Goal: Transaction & Acquisition: Obtain resource

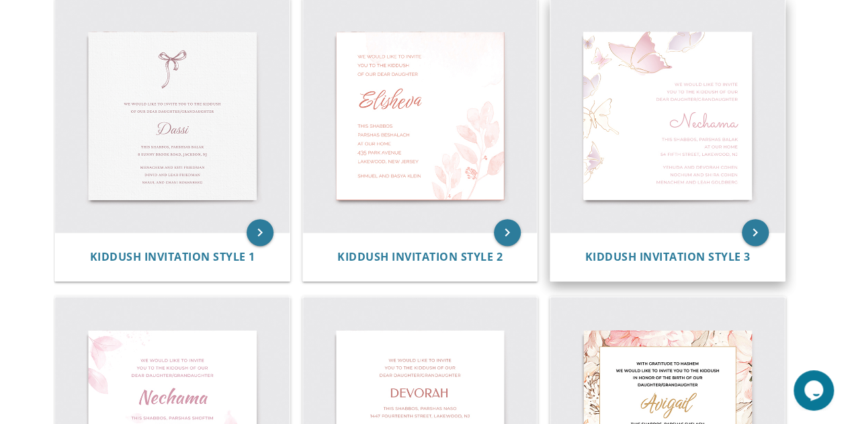
scroll to position [296, 0]
click at [702, 190] on img at bounding box center [667, 116] width 234 height 234
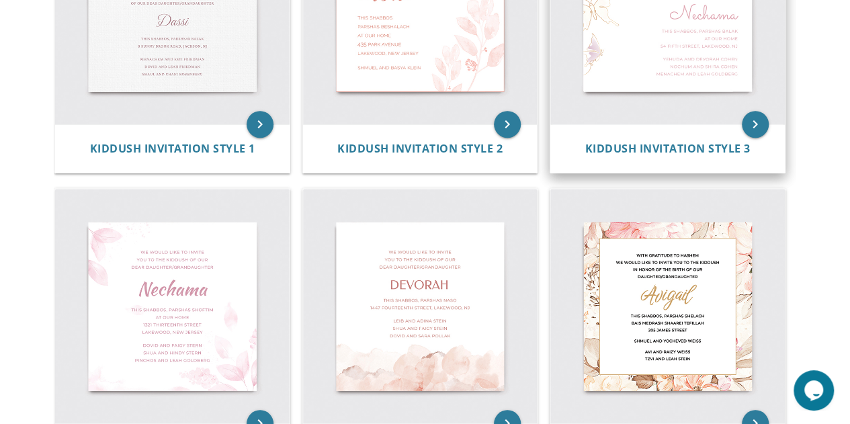
scroll to position [437, 0]
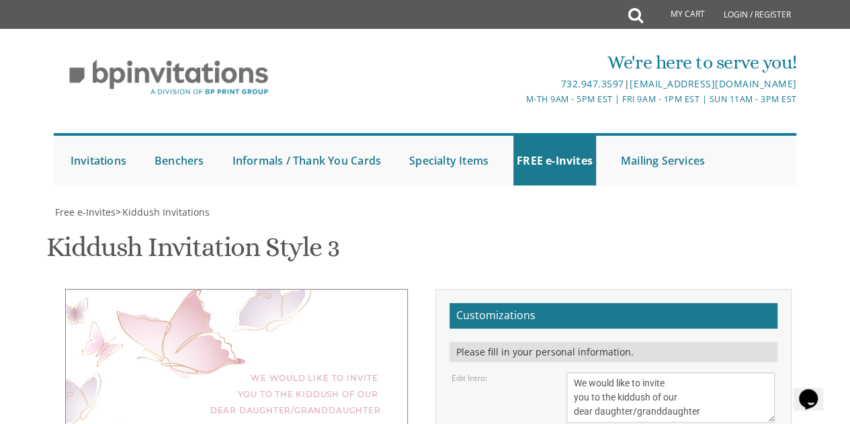
scroll to position [230, 0]
click at [615, 372] on textarea "We would like to invite you to the kiddush of our dear daughter/granddaughter" at bounding box center [670, 397] width 209 height 50
type textarea "We would like to invite you to Toamehu and Kiddush of our dear daughter"
type textarea "Kayla Perel"
type textarea "NJ"
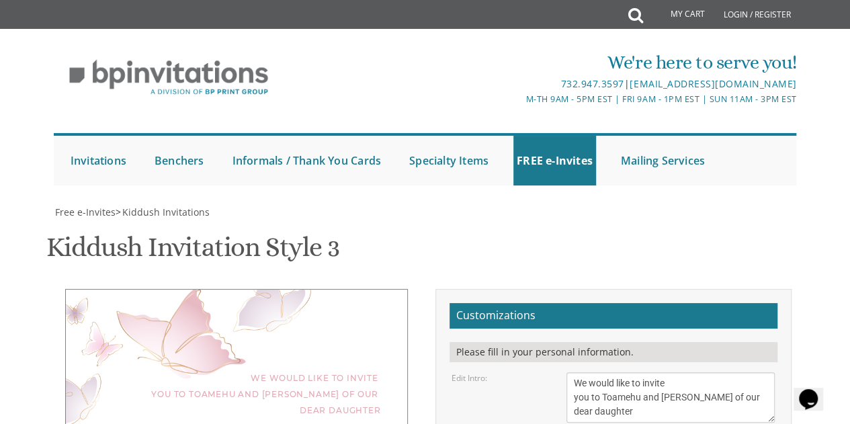
drag, startPoint x: 615, startPoint y: 168, endPoint x: 529, endPoint y: 28, distance: 164.1
click at [529, 222] on div "Kiddush Invitation Style 3 SKU: kiddush3" at bounding box center [425, 248] width 758 height 53
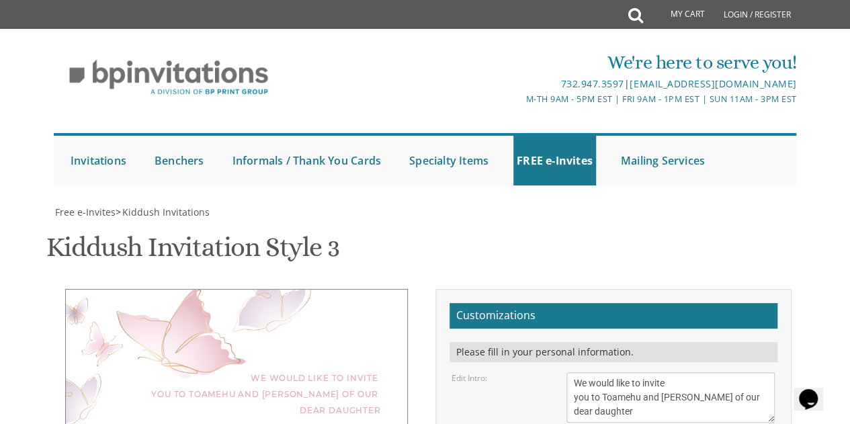
type textarea "Friday 2:00 at 1 Buxton Road Shabbos after davening at BM Kol Yaakov 1 Gibson L…"
type textarea "Yaakov"
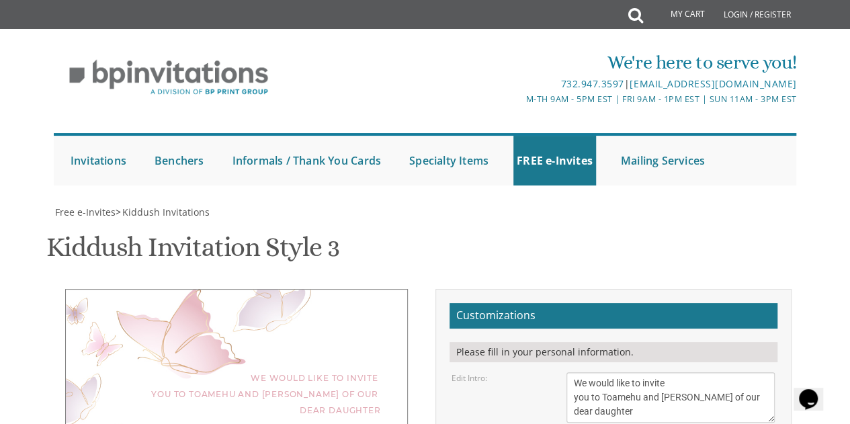
type textarea "Zev and Sori Lefkowitz"
click at [699, 372] on textarea "We would like to invite you to the kiddush of our dear daughter/granddaughter" at bounding box center [670, 397] width 209 height 50
type textarea "We would like to invite you to Toamehu and Kiddush in honor of our dear daughter"
select select "70px"
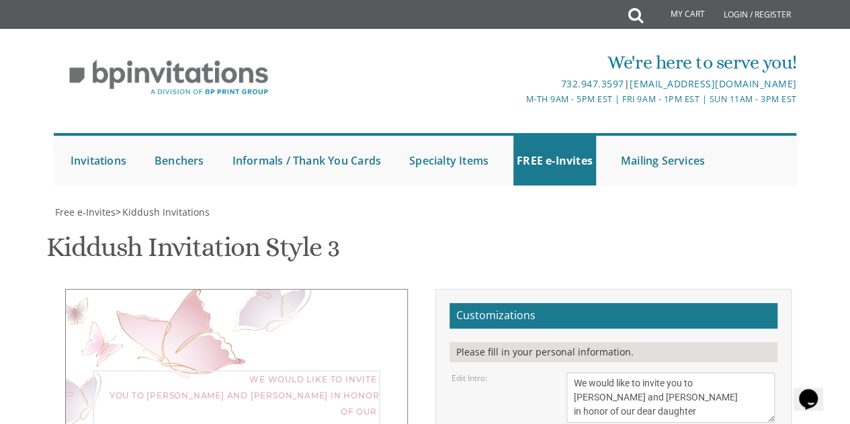
scroll to position [0, 0]
type textarea "We would like to invite you to Toamehu and Kiddush in honor of our dear daughter"
select select "70px"
type textarea "Friday 2:00 at 1 Buxton Road Shabbos after davening at BM Kol Yaakov 1 Gibson L…"
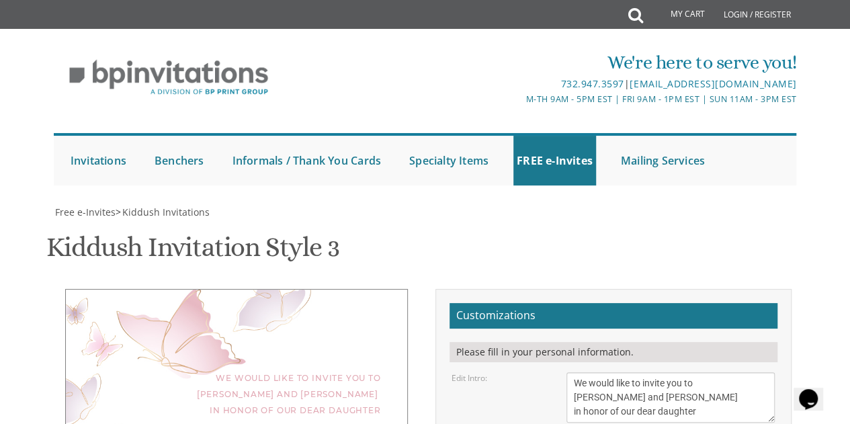
type textarea "Zev and Sori Lefkowitz"
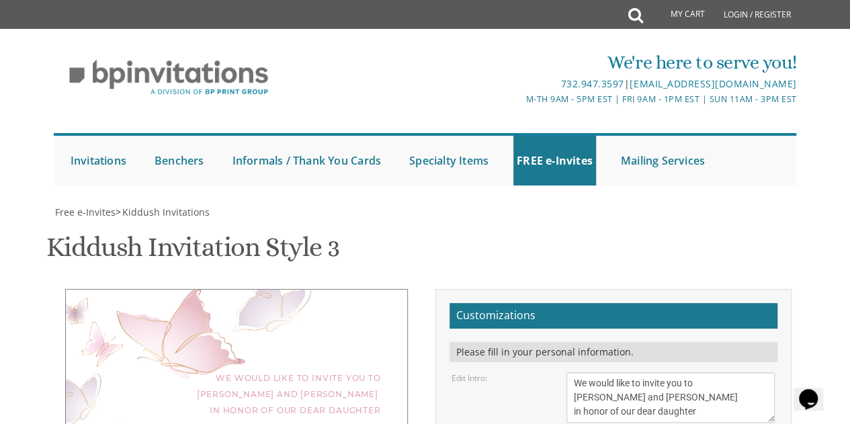
type textarea "Friday 2:00 at 1 Buxton Road Shabbos at BM Kol Yaakov 1 Gibson Lane"
type input "zdlefko@gmail.com"
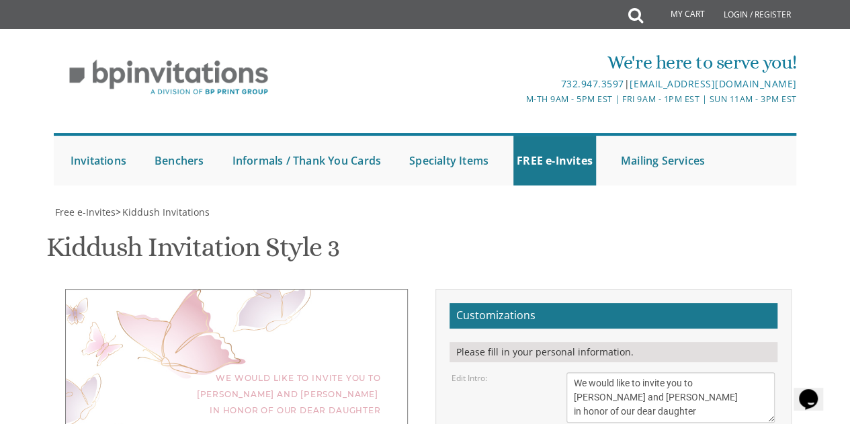
scroll to position [433, 0]
